Goal: Transaction & Acquisition: Purchase product/service

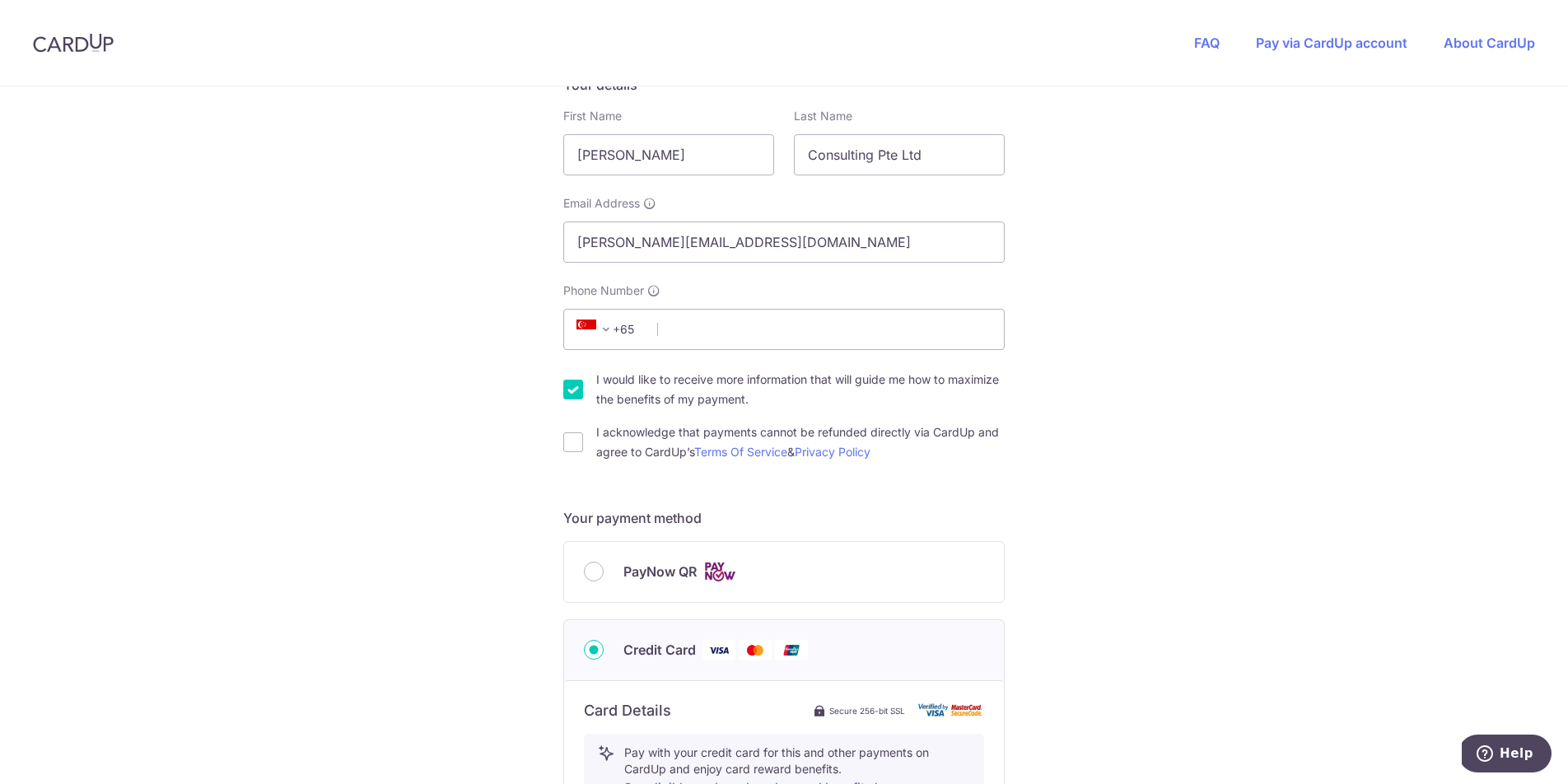
scroll to position [324, 0]
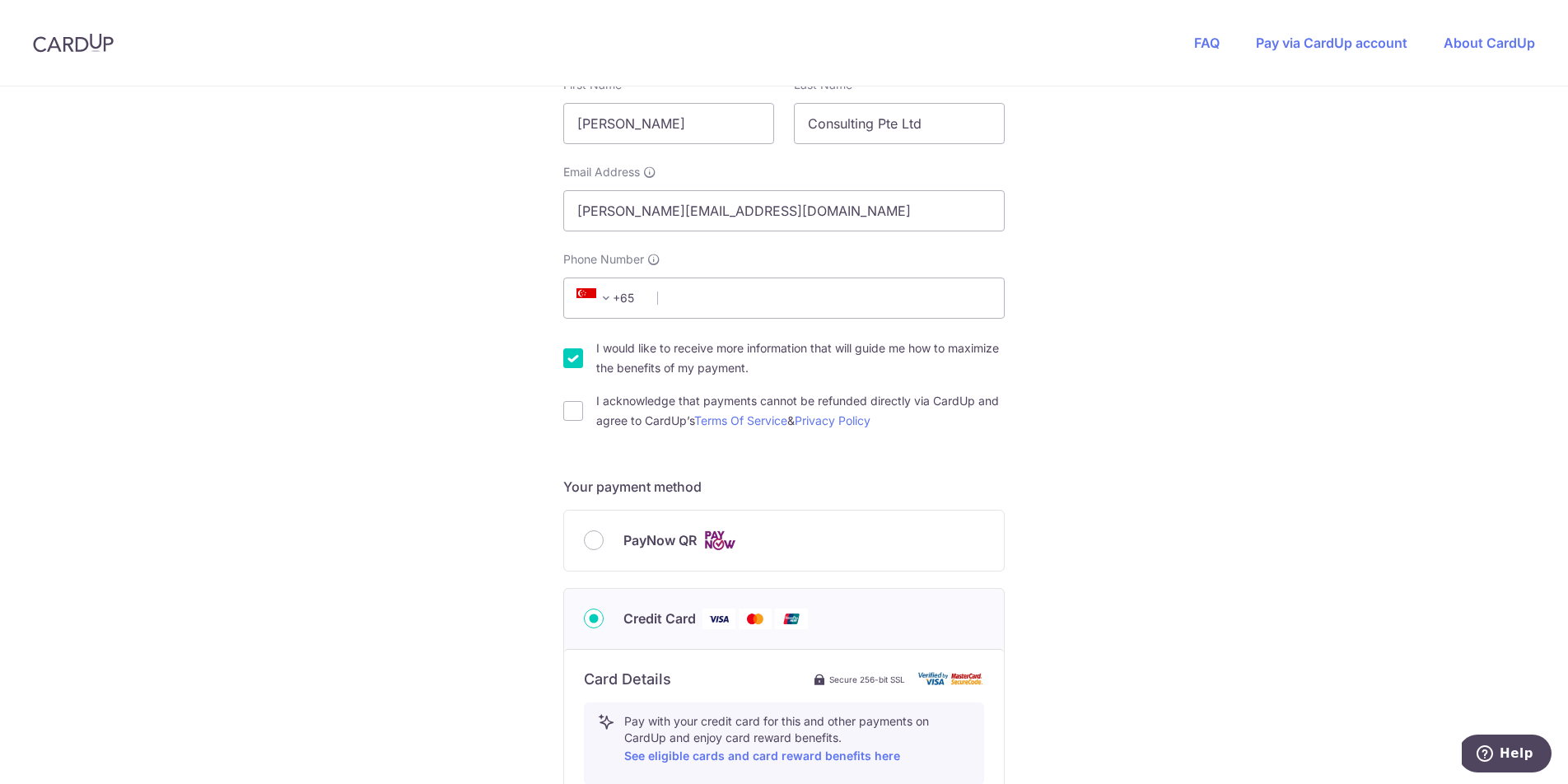
click at [637, 356] on label "I would like to receive more information that will guide me how to maximize the…" at bounding box center [800, 358] width 409 height 40
click at [583, 356] on input "I would like to receive more information that will guide me how to maximize the…" at bounding box center [573, 358] width 19 height 19
checkbox input "false"
click at [566, 407] on input "I acknowledge that payments cannot be refunded directly via CardUp and agree to…" at bounding box center [573, 411] width 19 height 19
checkbox input "true"
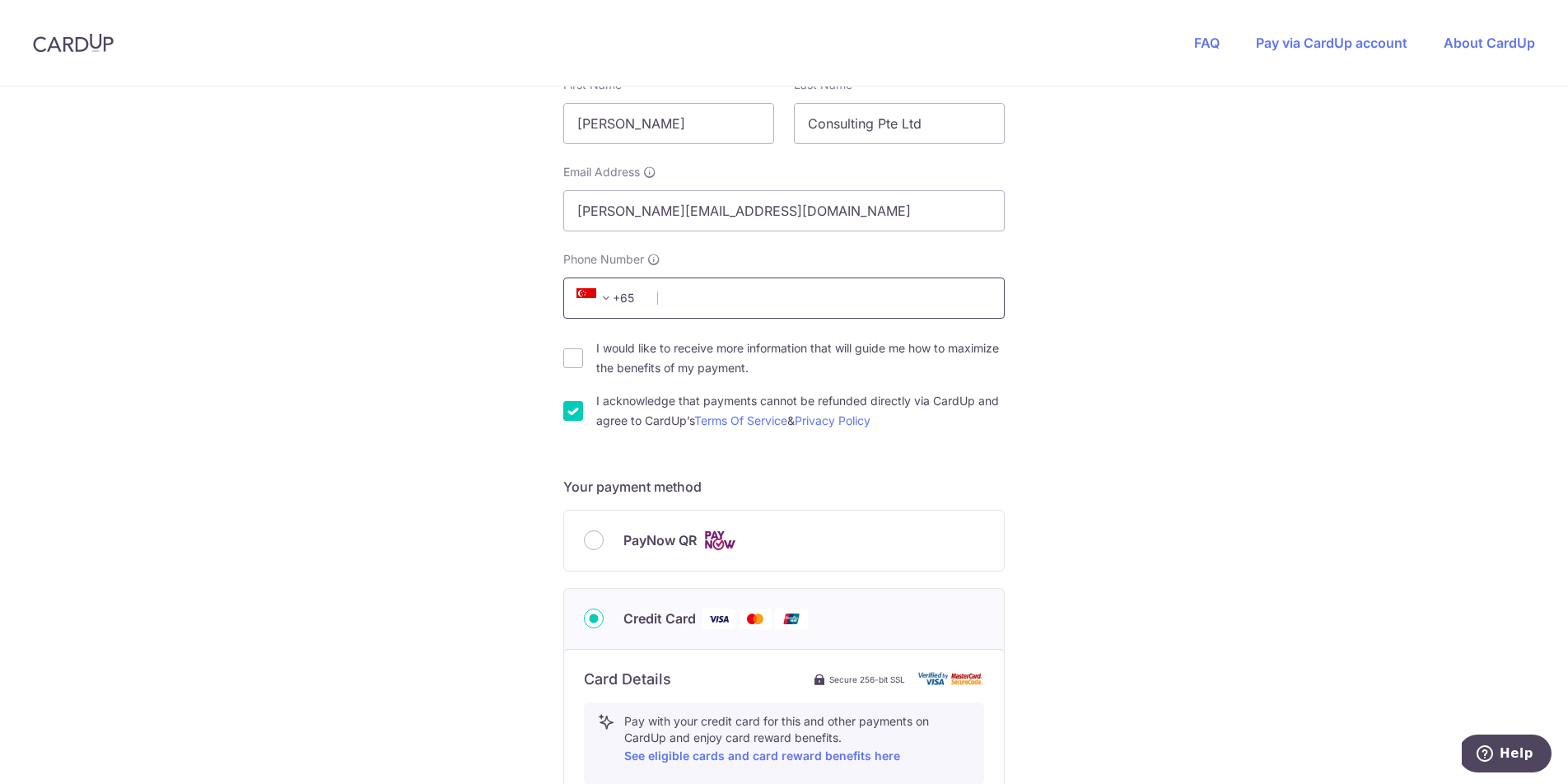
click at [737, 294] on input "Phone Number" at bounding box center [784, 298] width 442 height 41
type input "81237890"
click at [1095, 294] on div "You are paying Astab Pte Ltd Astab Pte Ltd uses CardUp to accept payments. Paym…" at bounding box center [784, 565] width 1568 height 1607
click at [590, 542] on input "PayNow QR" at bounding box center [594, 540] width 19 height 19
radio input "true"
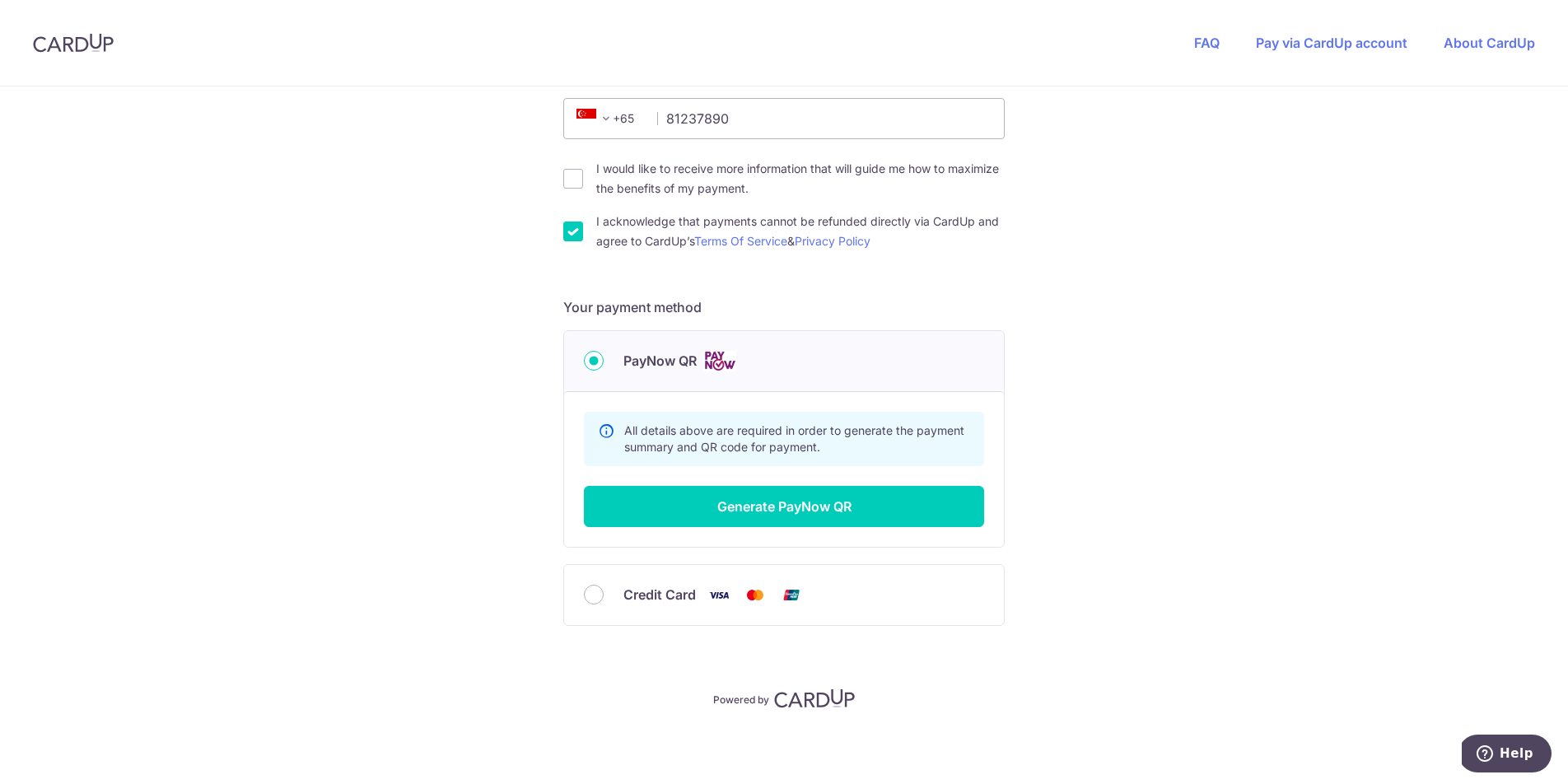
scroll to position [505, 0]
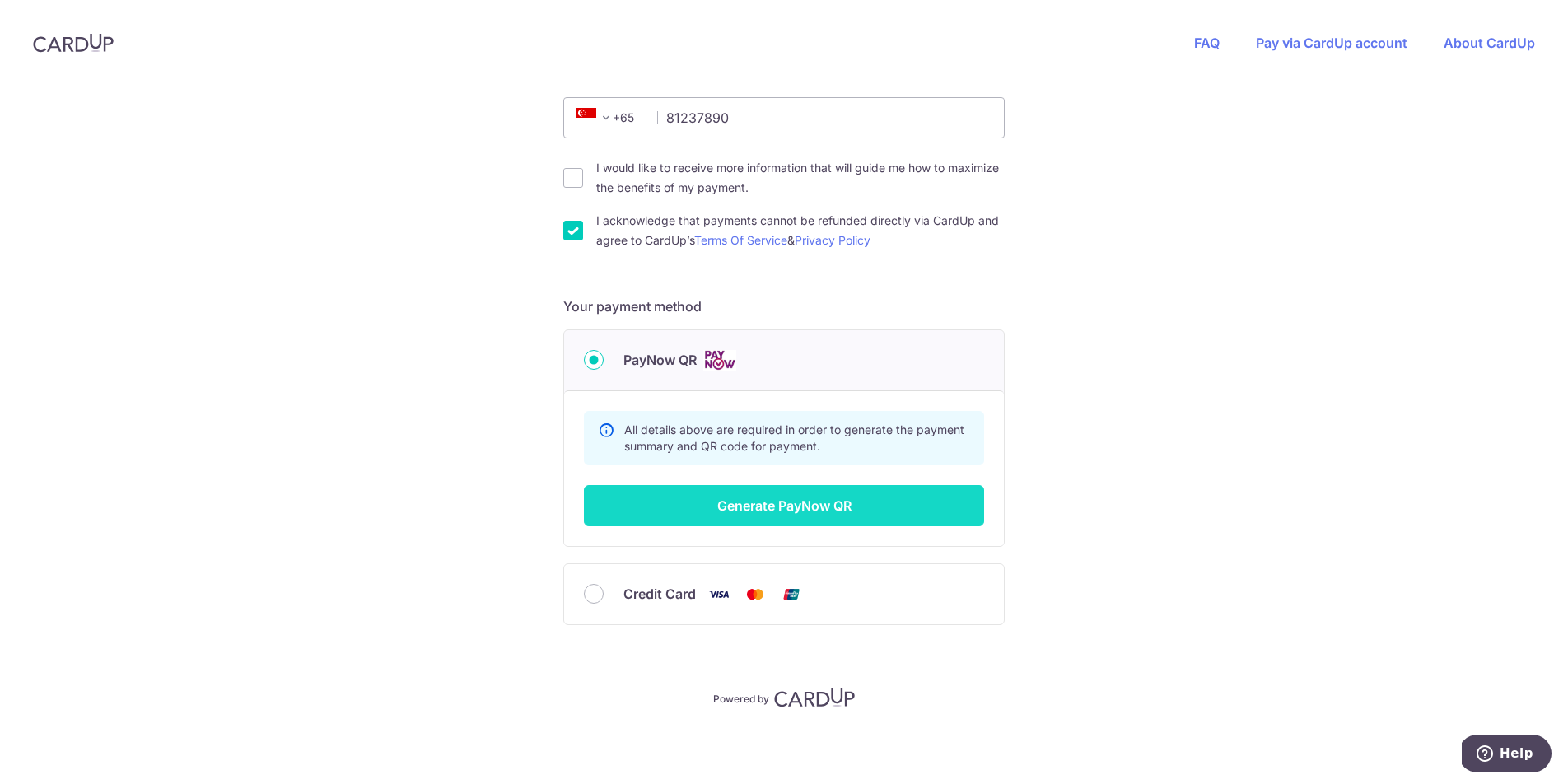
click at [774, 505] on button "Generate PayNow QR" at bounding box center [784, 505] width 400 height 41
